Goal: Information Seeking & Learning: Learn about a topic

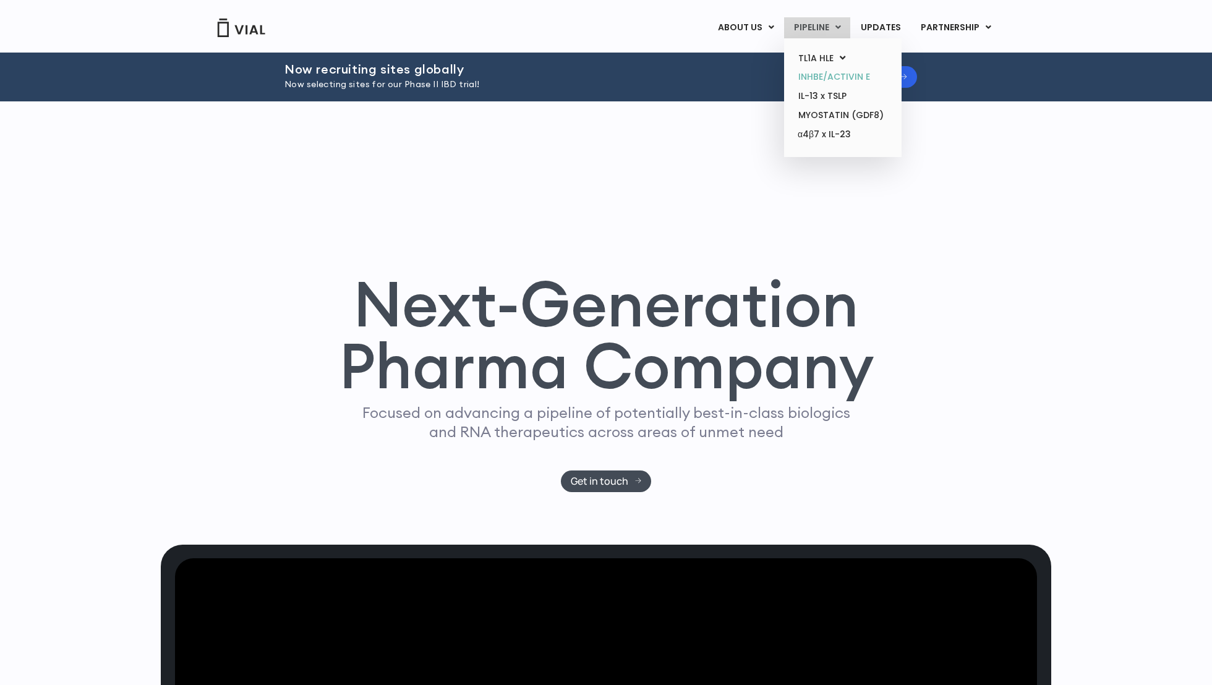
click at [835, 81] on link "INHBE/ACTIVIN E" at bounding box center [843, 76] width 108 height 19
